Goal: Task Accomplishment & Management: Use online tool/utility

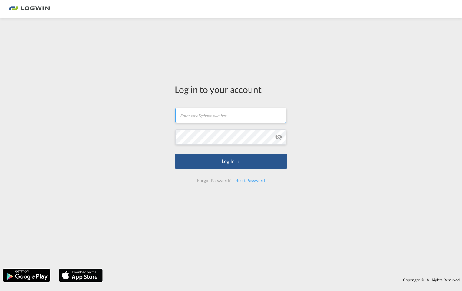
click at [193, 114] on input "text" at bounding box center [230, 115] width 111 height 15
type input "[EMAIL_ADDRESS][PERSON_NAME][DOMAIN_NAME]"
click at [175, 154] on button "Log In" at bounding box center [231, 161] width 113 height 15
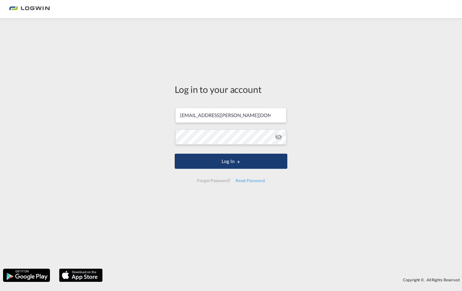
click at [233, 165] on button "Log In" at bounding box center [231, 161] width 113 height 15
